Goal: Check status

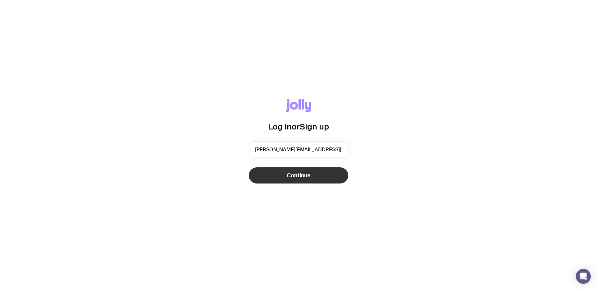
type input "[PERSON_NAME][EMAIL_ADDRESS][PERSON_NAME][DOMAIN_NAME]"
click at [283, 178] on button "Continue" at bounding box center [298, 176] width 99 height 16
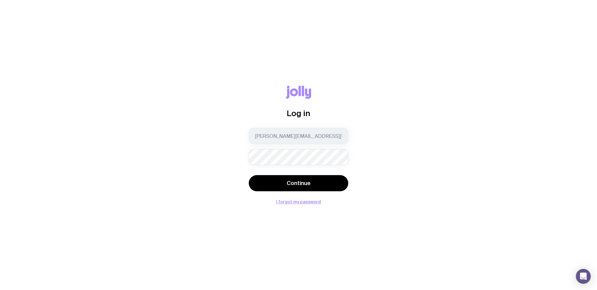
click at [249, 175] on button "Continue" at bounding box center [298, 183] width 99 height 16
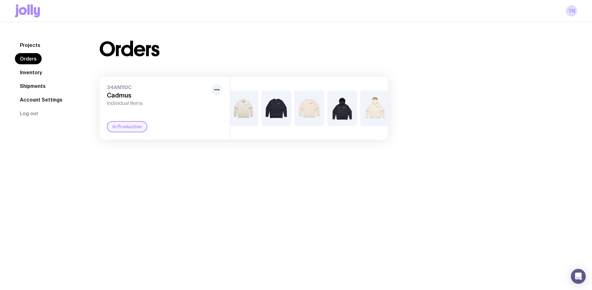
scroll to position [0, 217]
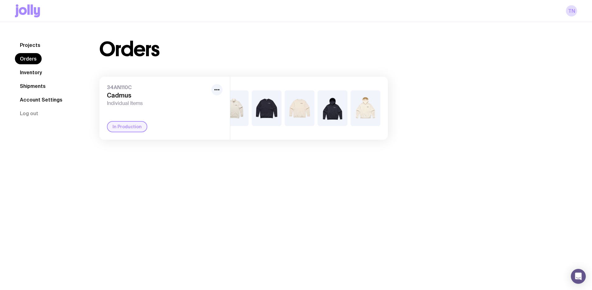
click at [118, 128] on div "In Production" at bounding box center [127, 126] width 40 height 11
click at [218, 89] on icon "button" at bounding box center [216, 89] width 7 height 7
click at [260, 129] on div "+8" at bounding box center [309, 108] width 158 height 63
click at [123, 132] on div "In Production" at bounding box center [127, 126] width 40 height 11
click at [33, 73] on link "Inventory" at bounding box center [31, 72] width 32 height 11
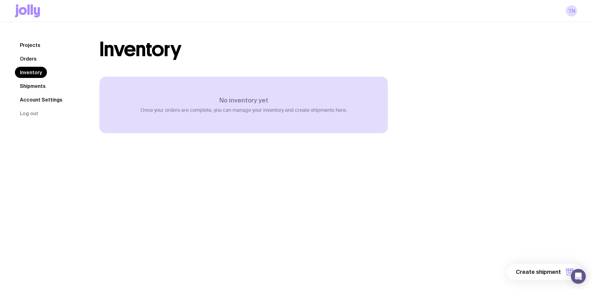
click at [33, 84] on link "Shipments" at bounding box center [33, 85] width 36 height 11
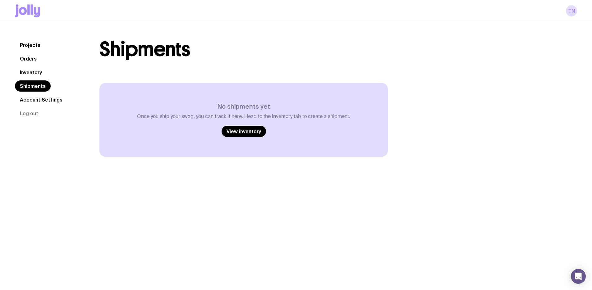
click at [36, 100] on link "Account Settings" at bounding box center [41, 99] width 53 height 11
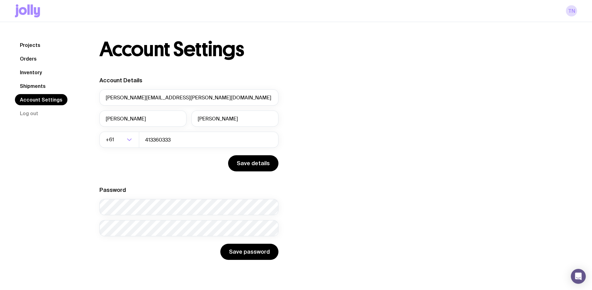
click at [29, 60] on link "Orders" at bounding box center [28, 58] width 27 height 11
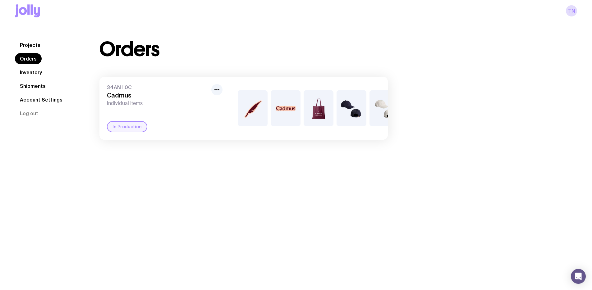
click at [27, 48] on link "Projects" at bounding box center [30, 44] width 30 height 11
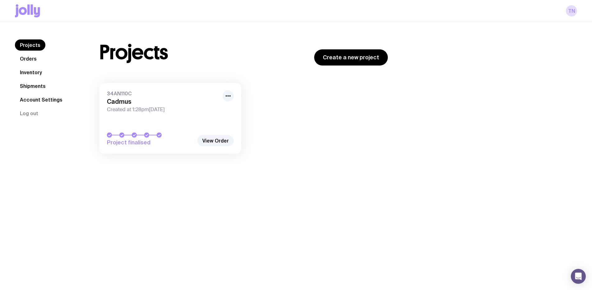
click at [28, 60] on link "Orders" at bounding box center [28, 58] width 27 height 11
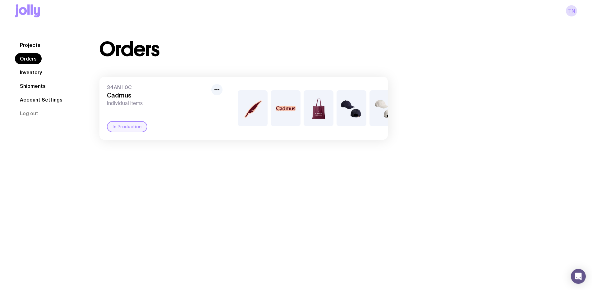
click at [128, 130] on div "In Production" at bounding box center [127, 126] width 40 height 11
